Goal: Go to known website: Access a specific website the user already knows

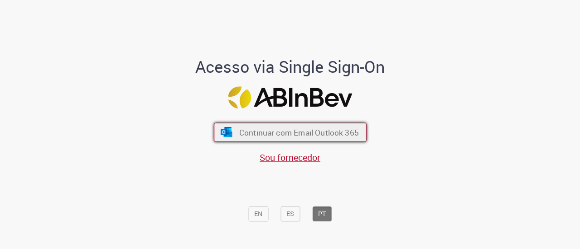
click at [283, 134] on span "Continuar com Email Outlook 365" at bounding box center [299, 132] width 120 height 10
click at [249, 129] on font "Continuar com Email Outlook 365" at bounding box center [299, 132] width 120 height 10
click at [258, 135] on font "Continuar com Email Outlook 365" at bounding box center [299, 132] width 120 height 10
